Goal: Navigation & Orientation: Find specific page/section

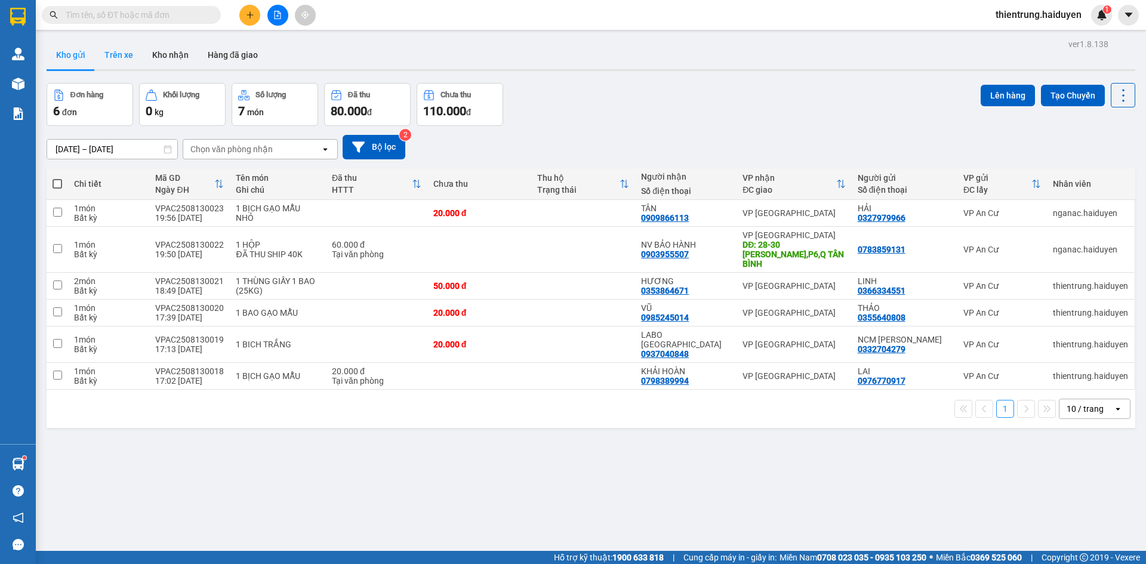
click at [124, 53] on button "Trên xe" at bounding box center [119, 55] width 48 height 29
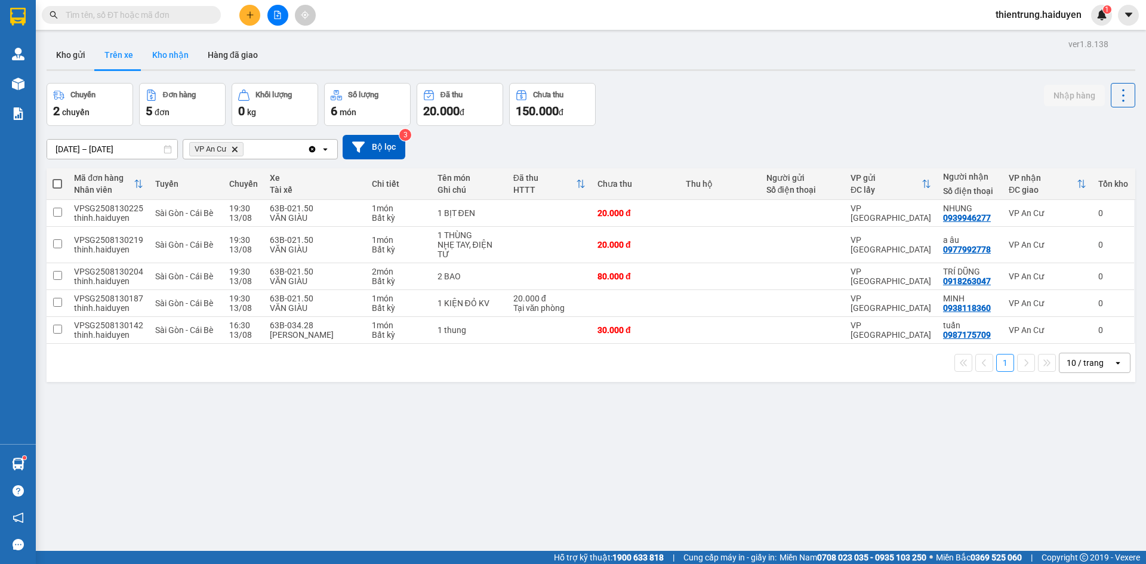
click at [178, 62] on button "Kho nhận" at bounding box center [171, 55] width 56 height 29
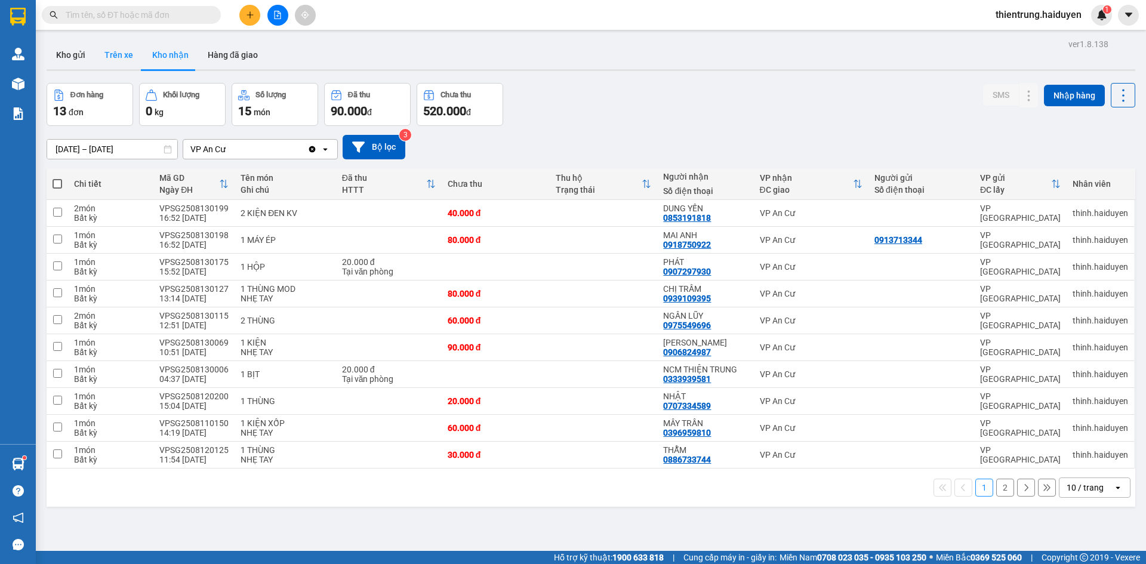
click at [106, 48] on button "Trên xe" at bounding box center [119, 55] width 48 height 29
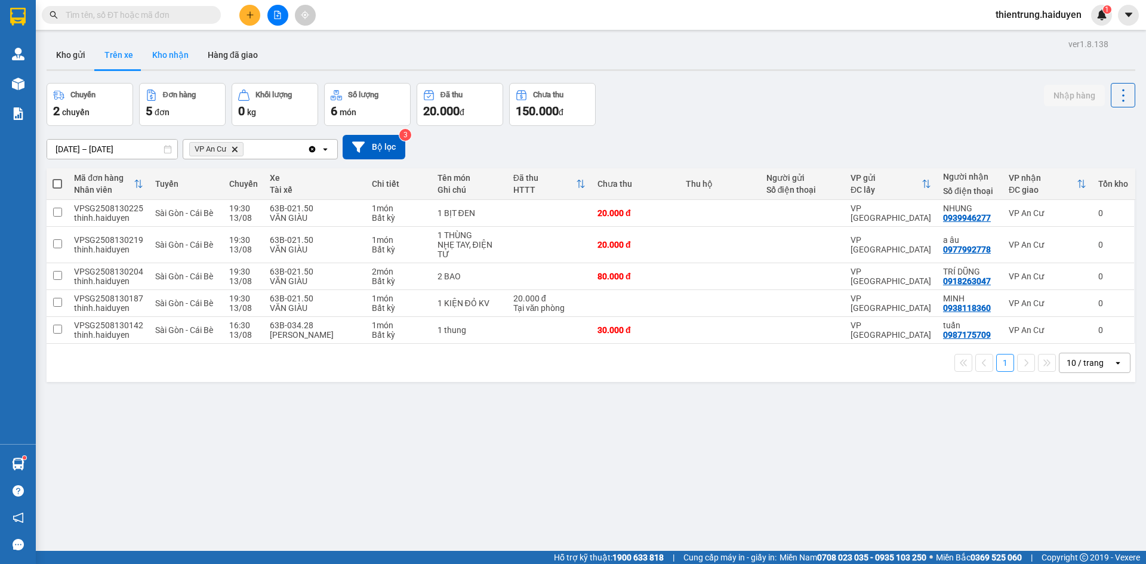
click at [170, 58] on button "Kho nhận" at bounding box center [171, 55] width 56 height 29
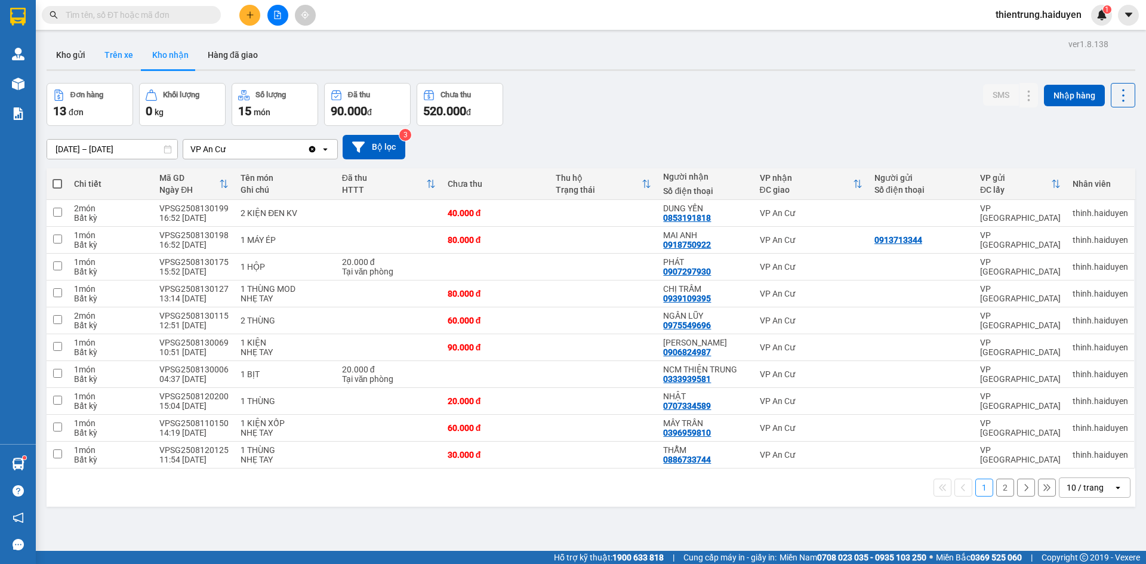
click at [111, 53] on button "Trên xe" at bounding box center [119, 55] width 48 height 29
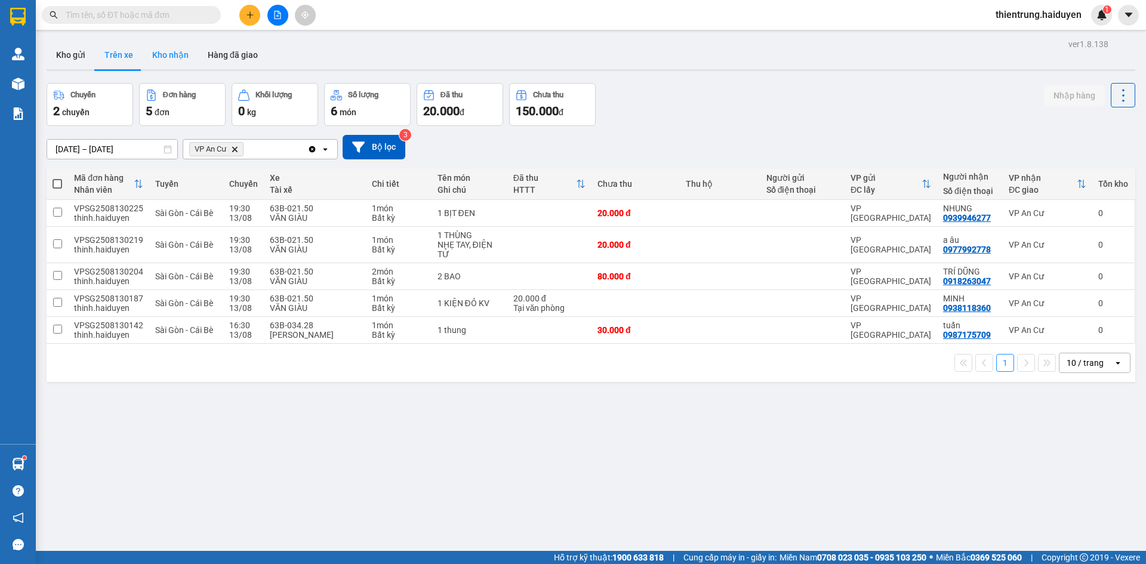
click at [162, 57] on button "Kho nhận" at bounding box center [171, 55] width 56 height 29
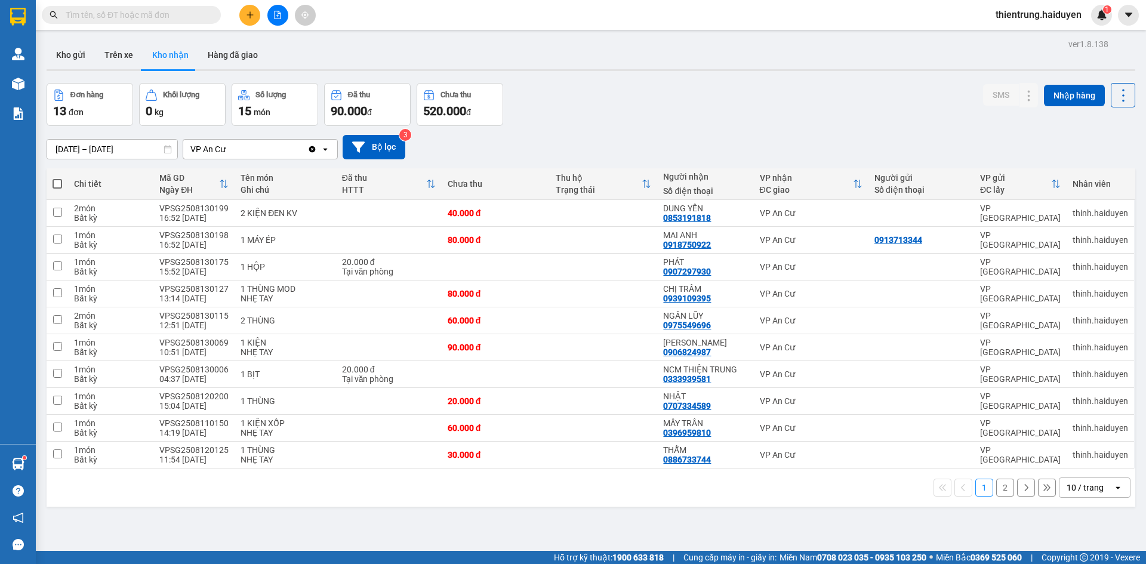
click at [998, 489] on button "2" at bounding box center [1006, 488] width 18 height 18
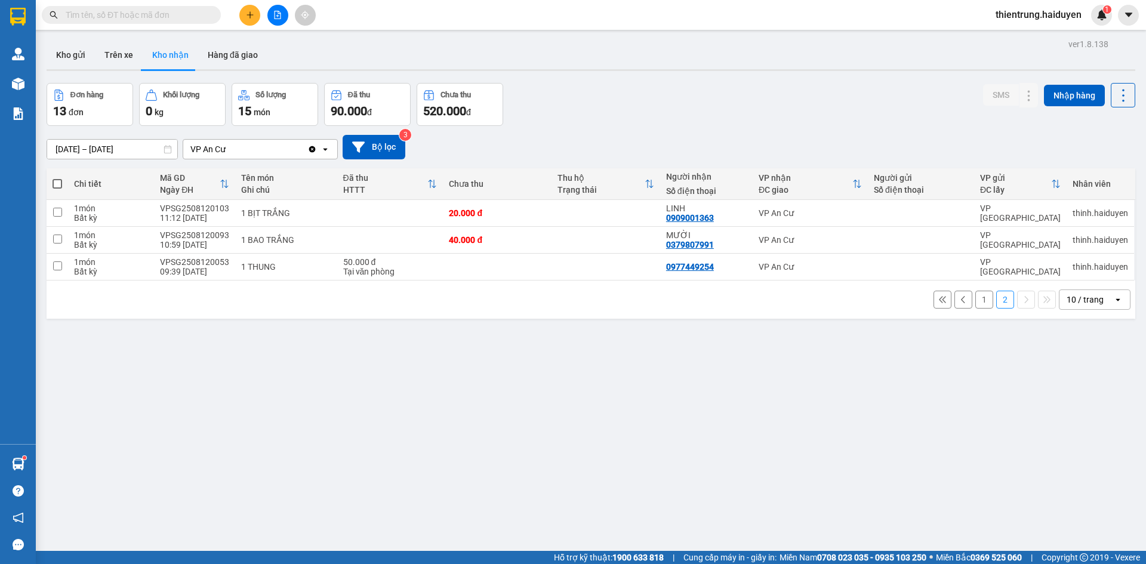
click at [976, 300] on button "1" at bounding box center [985, 300] width 18 height 18
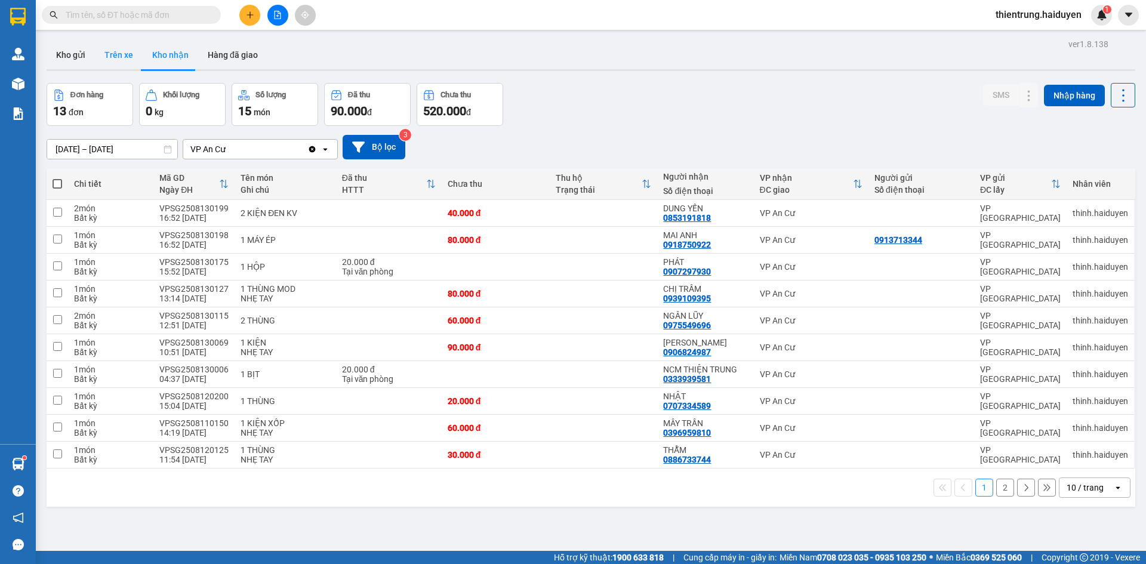
click at [124, 53] on button "Trên xe" at bounding box center [119, 55] width 48 height 29
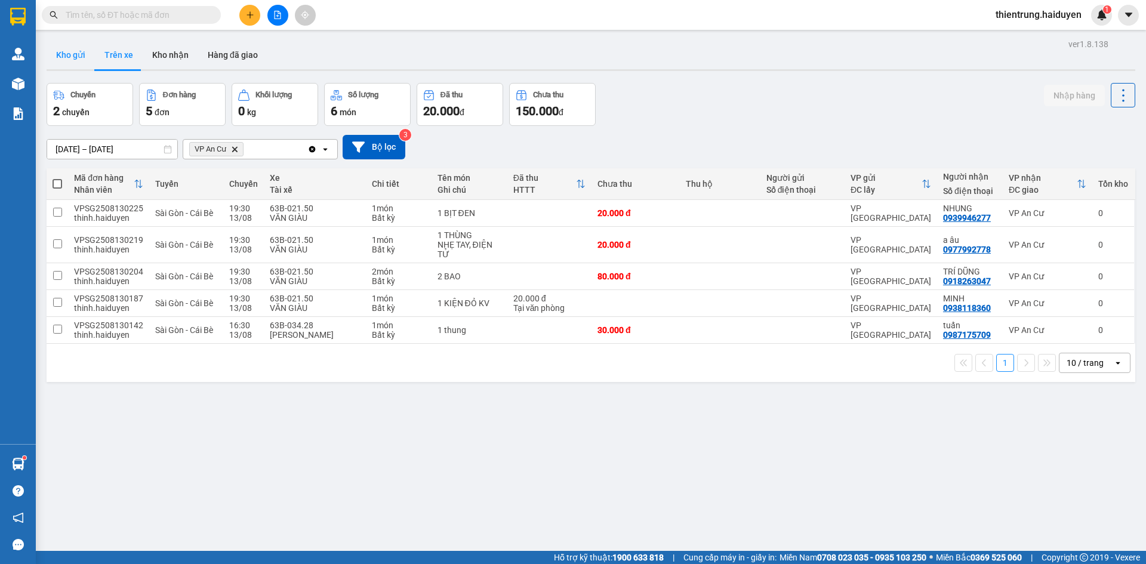
click at [70, 57] on button "Kho gửi" at bounding box center [71, 55] width 48 height 29
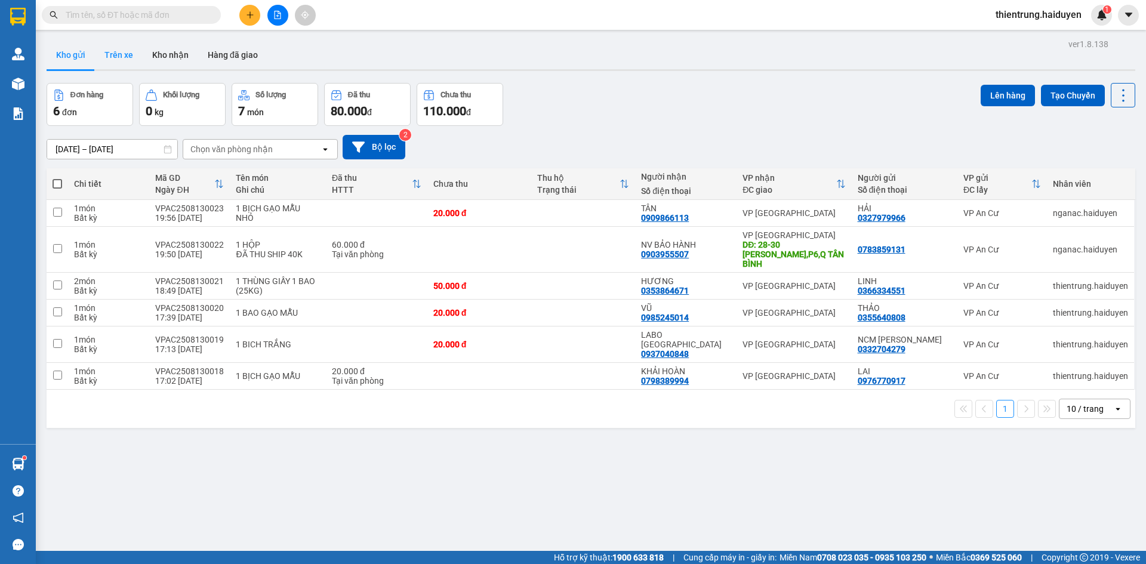
click at [119, 51] on button "Trên xe" at bounding box center [119, 55] width 48 height 29
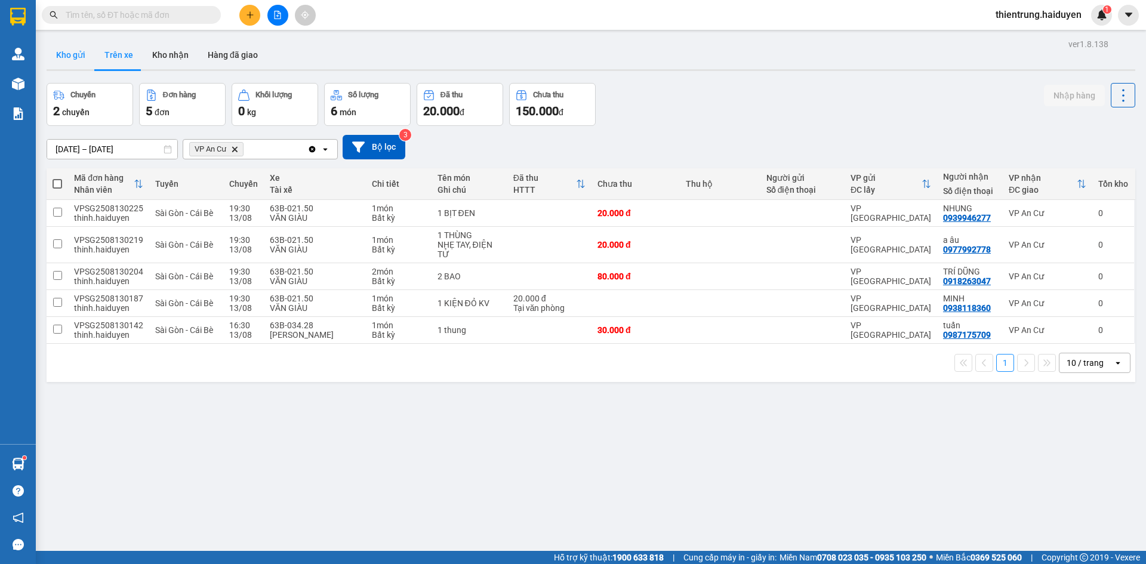
click at [64, 51] on button "Kho gửi" at bounding box center [71, 55] width 48 height 29
